Goal: Find specific page/section: Find specific page/section

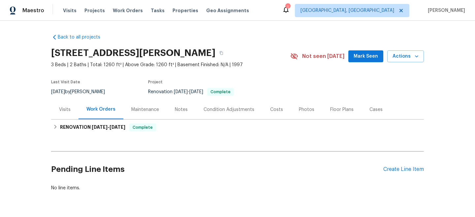
click at [66, 115] on div "Visits" at bounding box center [64, 109] width 27 height 19
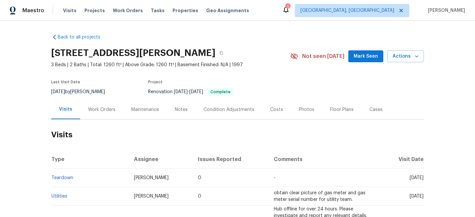
click at [90, 109] on div "Work Orders" at bounding box center [101, 110] width 27 height 7
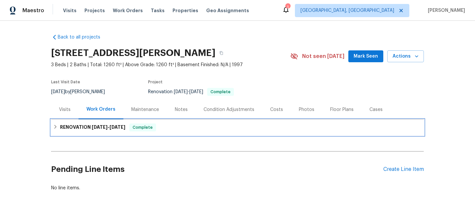
click at [95, 126] on span "[DATE]" at bounding box center [100, 127] width 16 height 5
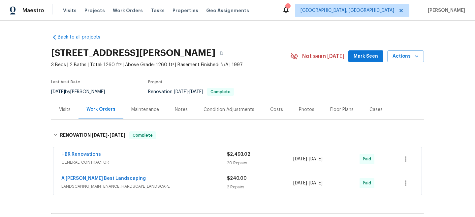
click at [130, 161] on span "GENERAL_CONTRACTOR" at bounding box center [144, 162] width 166 height 7
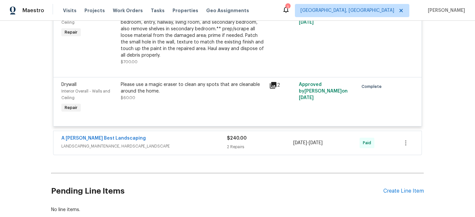
scroll to position [1373, 0]
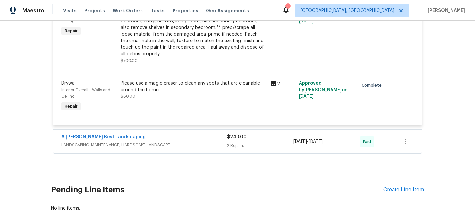
click at [149, 148] on span "LANDSCAPING_MAINTENANCE, HARDSCAPE_LANDSCAPE" at bounding box center [144, 145] width 166 height 7
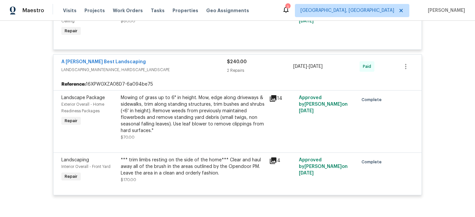
scroll to position [1539, 0]
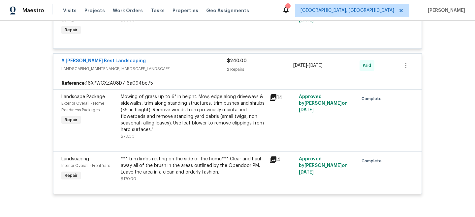
click at [155, 66] on div "A [PERSON_NAME] Best Landscaping" at bounding box center [144, 62] width 166 height 8
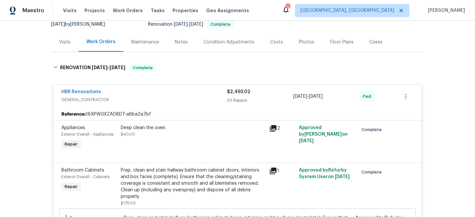
scroll to position [60, 0]
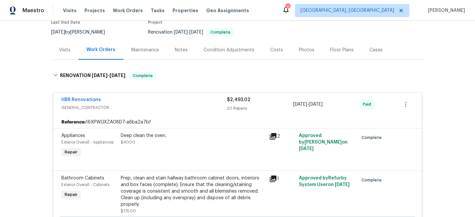
click at [157, 101] on div "HBR Renovations" at bounding box center [144, 101] width 166 height 8
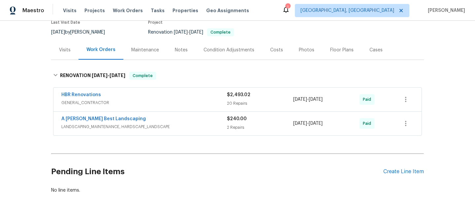
click at [157, 101] on span "GENERAL_CONTRACTOR" at bounding box center [144, 103] width 166 height 7
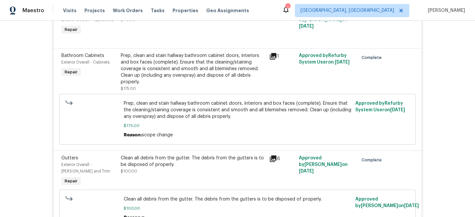
scroll to position [0, 0]
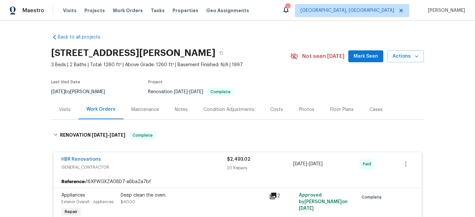
click at [61, 108] on div "Visits" at bounding box center [65, 110] width 12 height 7
